Goal: Obtain resource: Download file/media

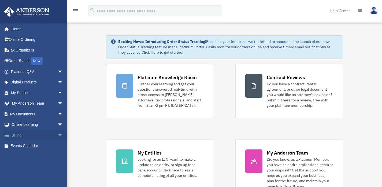
click at [59, 132] on span "arrow_drop_down" at bounding box center [63, 135] width 11 height 11
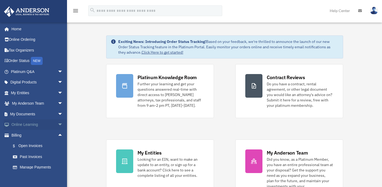
click at [58, 125] on span "arrow_drop_down" at bounding box center [63, 124] width 11 height 11
click at [58, 118] on span "arrow_drop_down" at bounding box center [63, 114] width 11 height 11
click at [21, 123] on link "Box" at bounding box center [40, 124] width 64 height 11
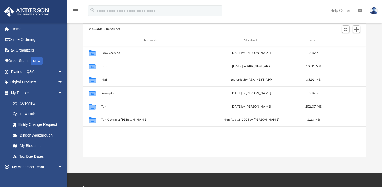
scroll to position [47, 0]
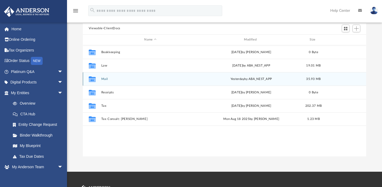
click at [104, 78] on button "Mail" at bounding box center [150, 78] width 98 height 3
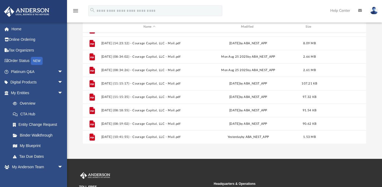
scroll to position [60, 0]
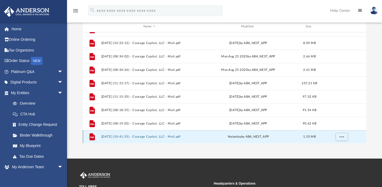
click at [152, 137] on button "2025.09.09 (10:41:55) - Courage Capital, LLC - Mail.pdf" at bounding box center [149, 136] width 97 height 3
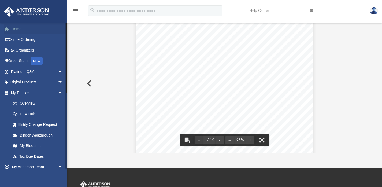
click at [15, 29] on link "Home" at bounding box center [37, 29] width 67 height 11
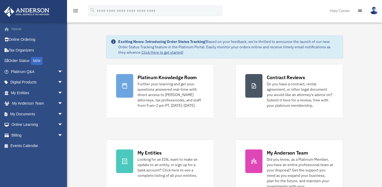
click at [16, 28] on link "Home" at bounding box center [37, 29] width 67 height 11
